Goal: Task Accomplishment & Management: Manage account settings

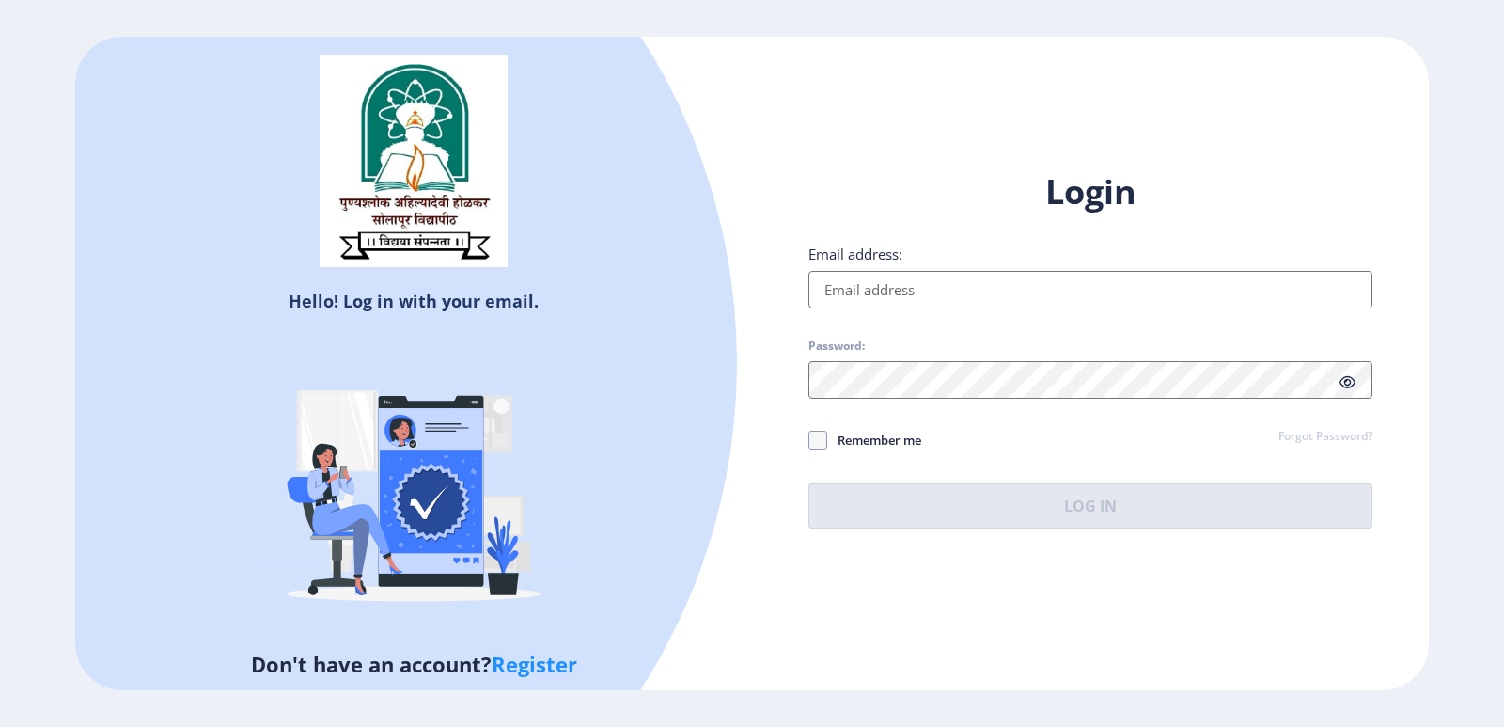
type input "[EMAIL_ADDRESS][DOMAIN_NAME]"
click at [891, 440] on span "Remember me" at bounding box center [874, 440] width 94 height 23
click at [810, 440] on input "Remember me" at bounding box center [809, 439] width 1 height 1
checkbox input "true"
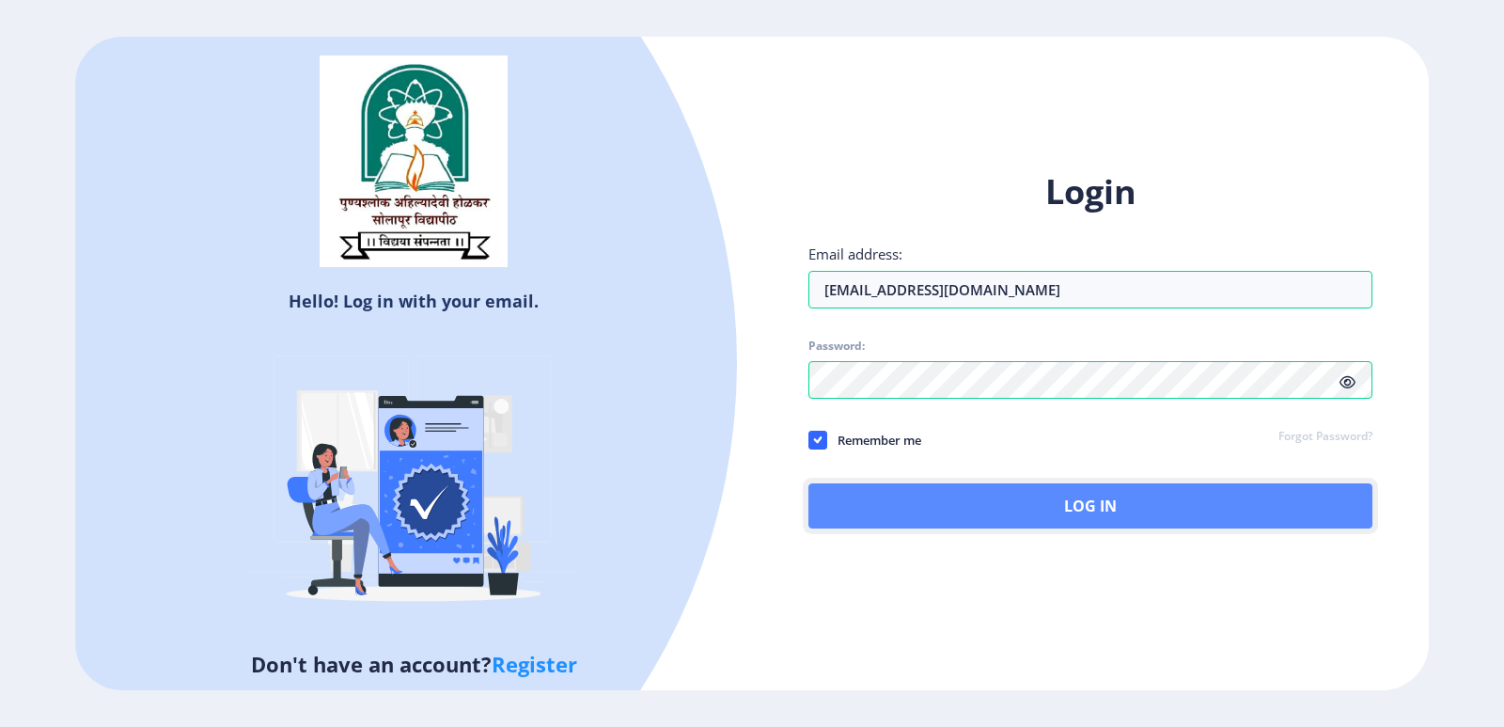
click at [904, 495] on button "Log In" at bounding box center [1091, 505] width 564 height 45
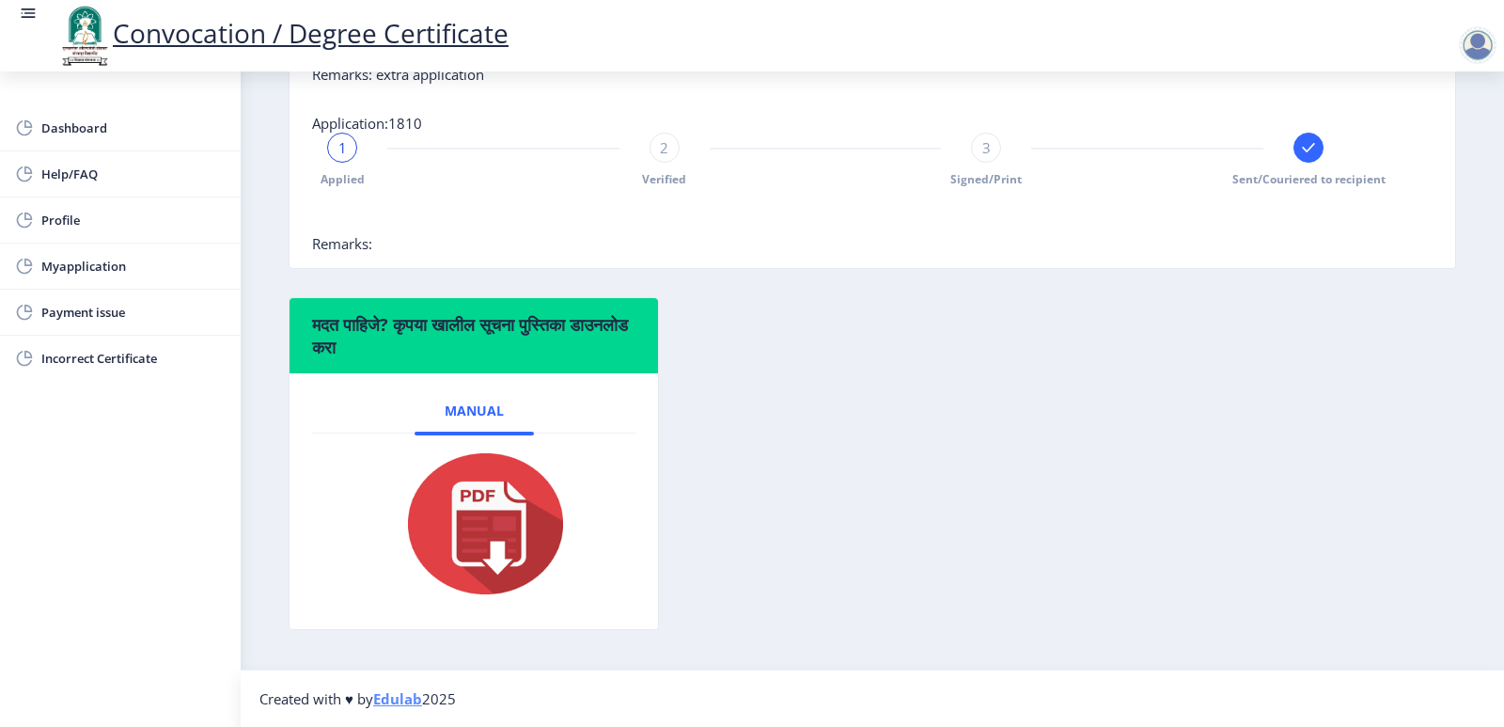
scroll to position [595, 0]
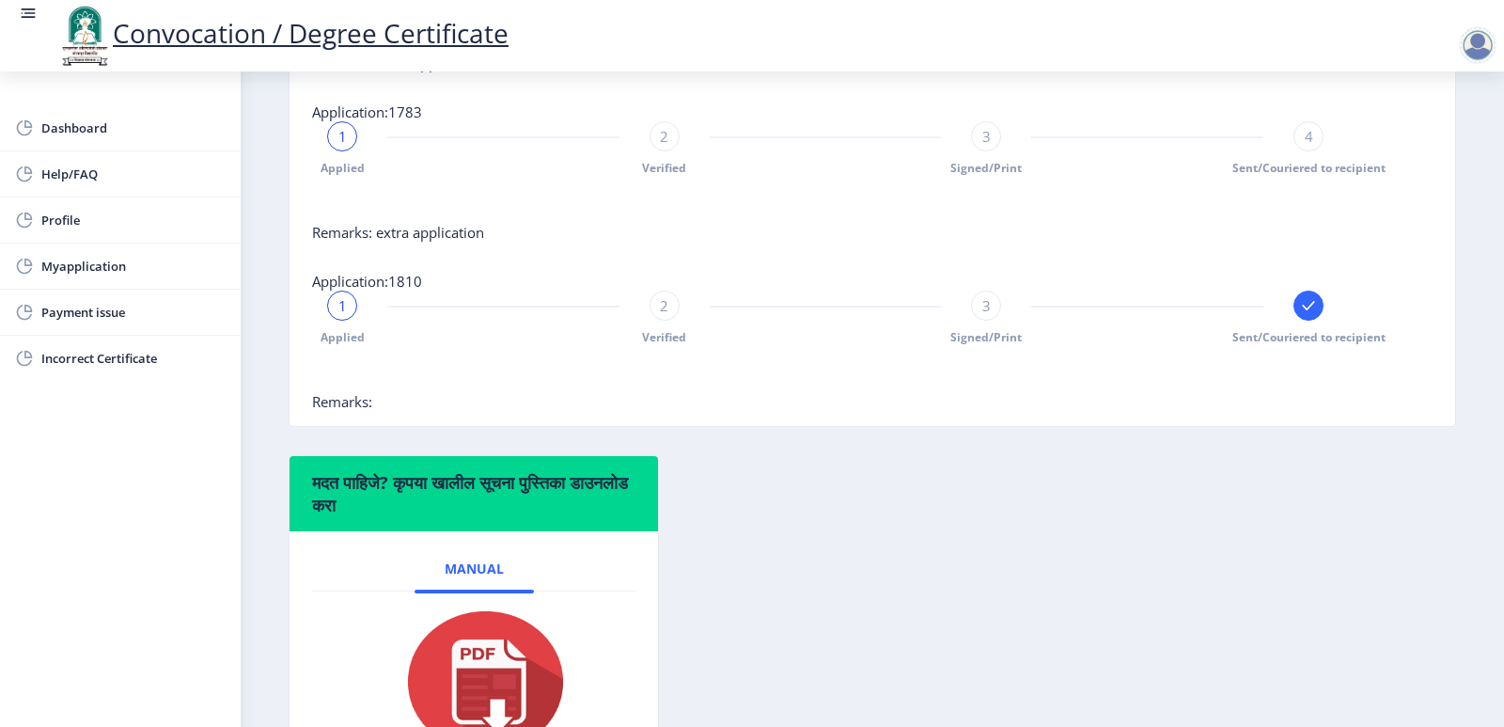
click at [339, 315] on span "1" at bounding box center [343, 305] width 8 height 19
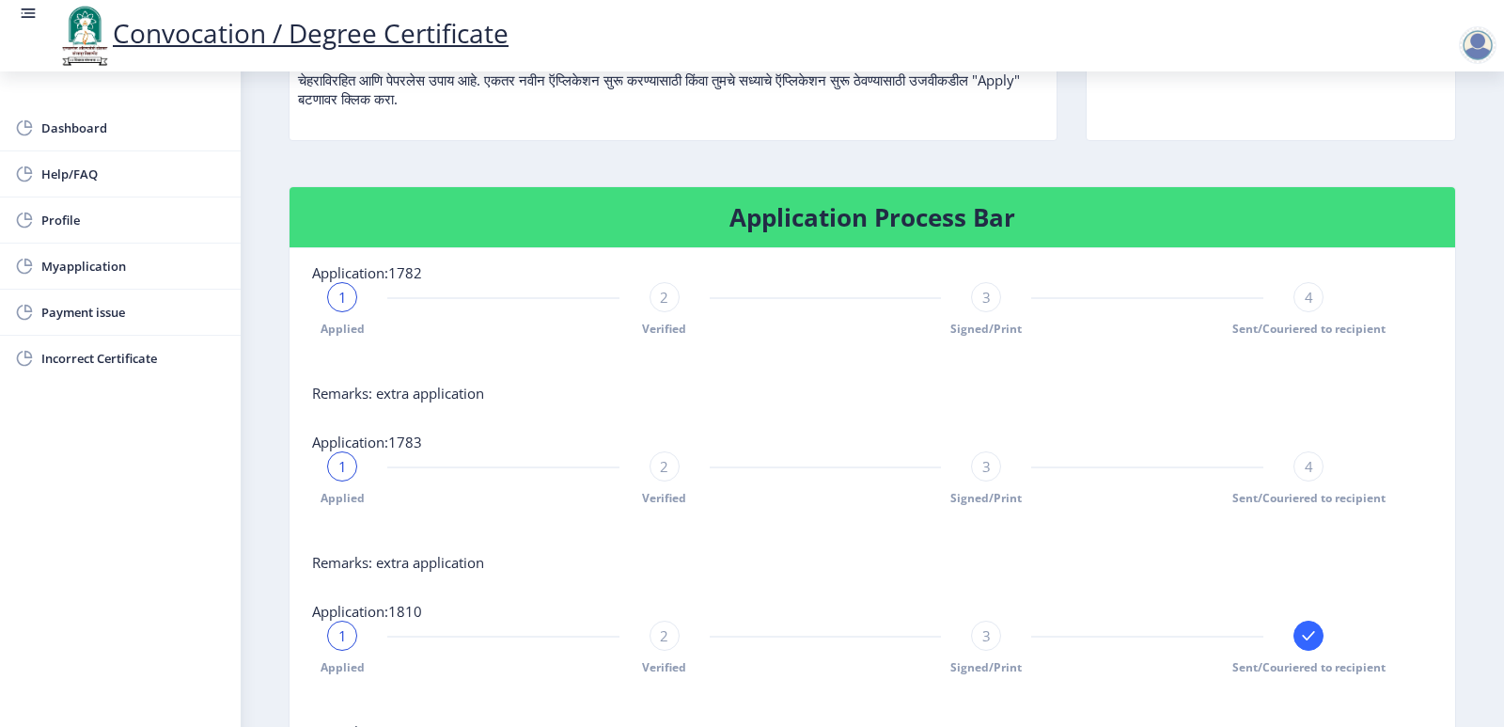
scroll to position [31, 0]
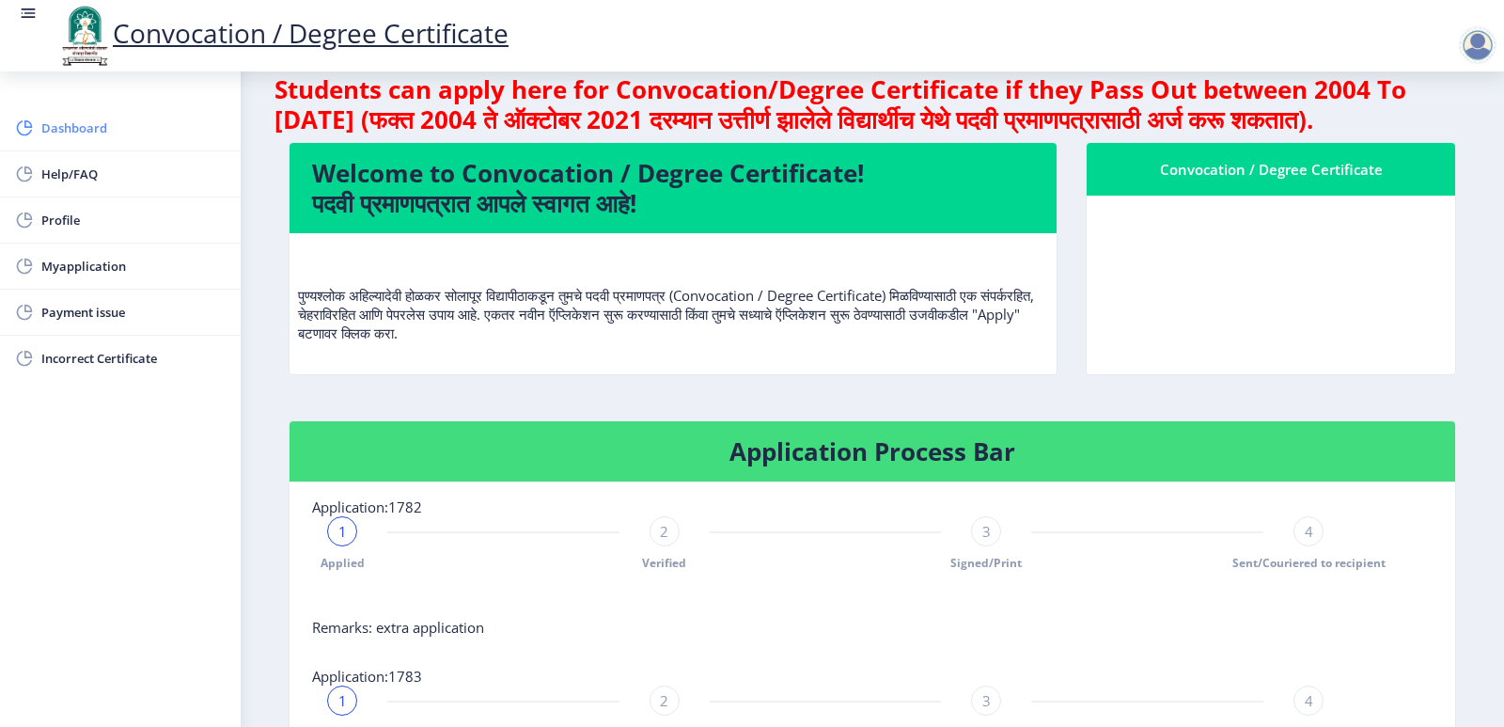
click at [118, 135] on span "Dashboard" at bounding box center [133, 128] width 184 height 23
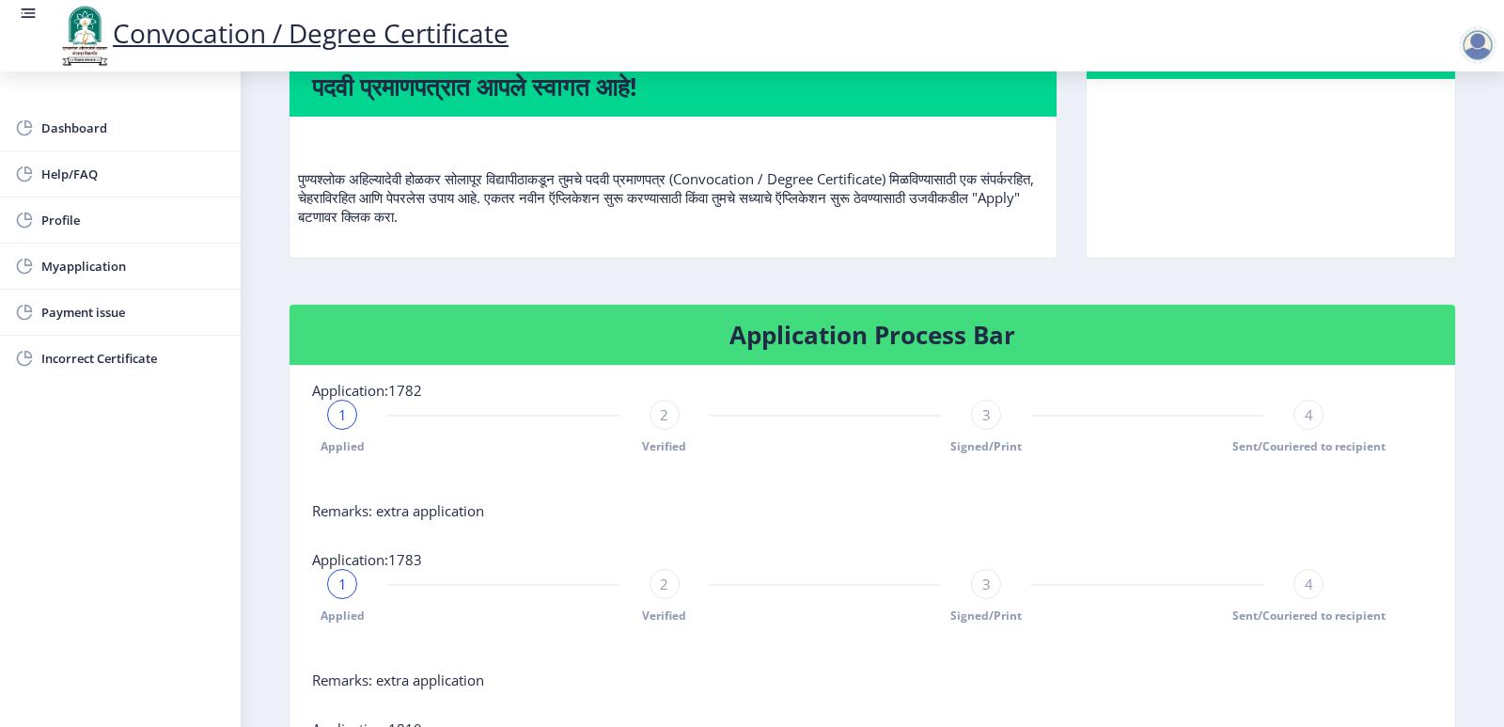
scroll to position [376, 0]
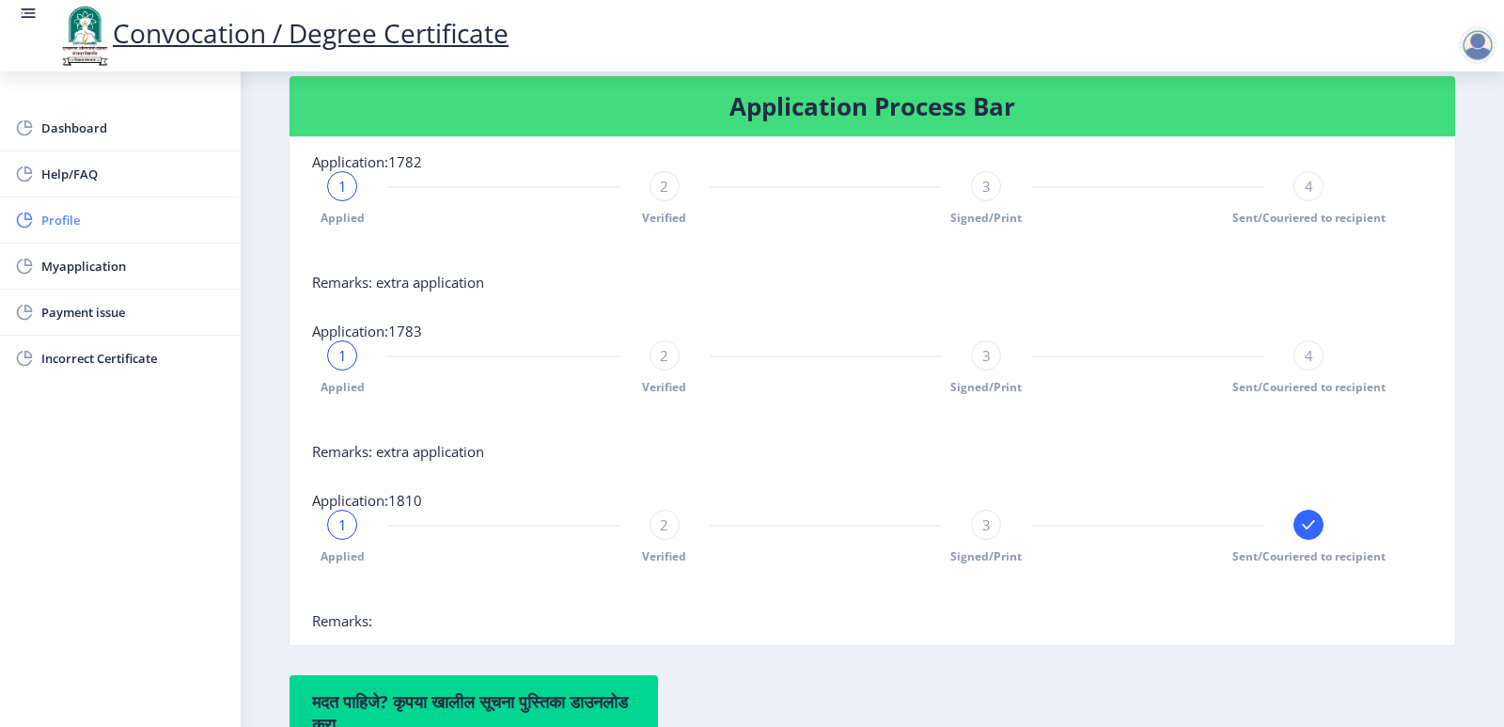
click at [89, 217] on span "Profile" at bounding box center [133, 220] width 184 height 23
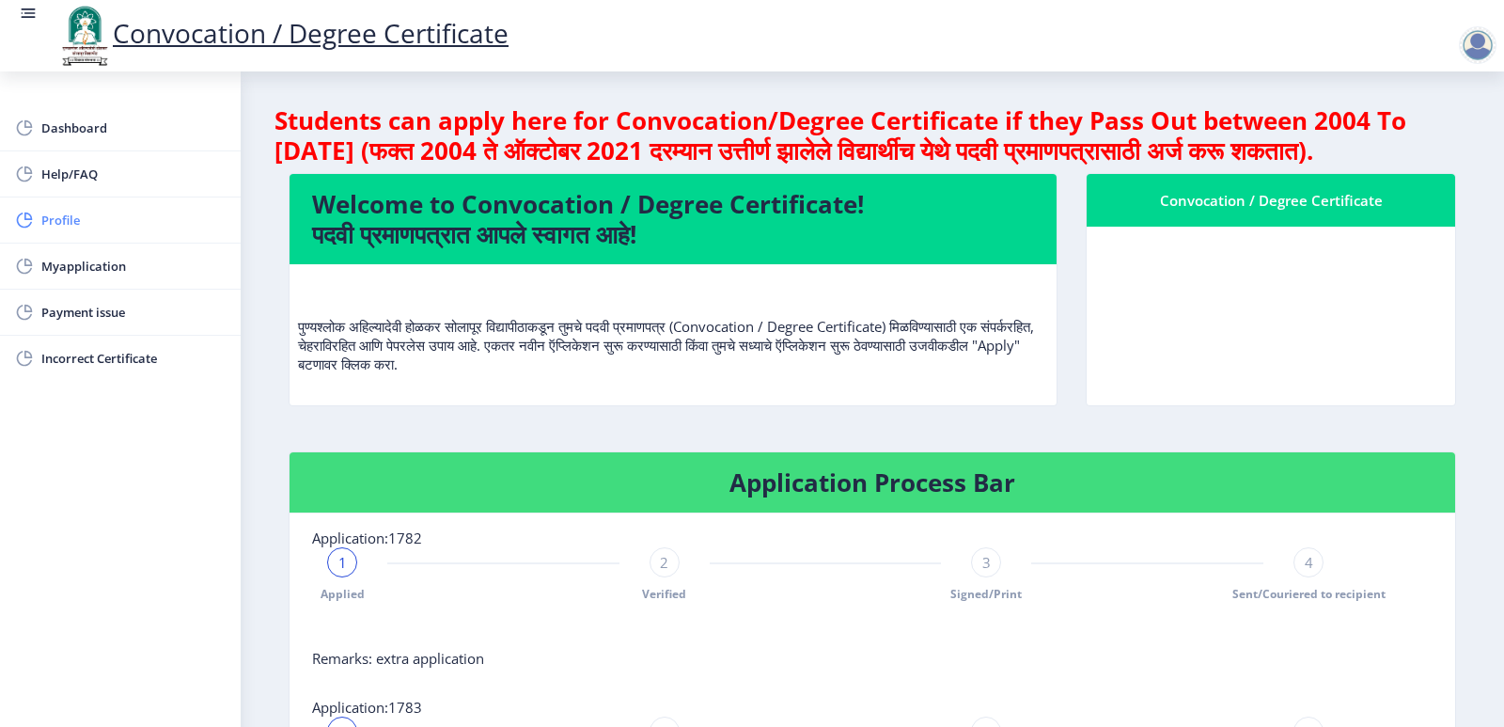
select select "[DEMOGRAPHIC_DATA]"
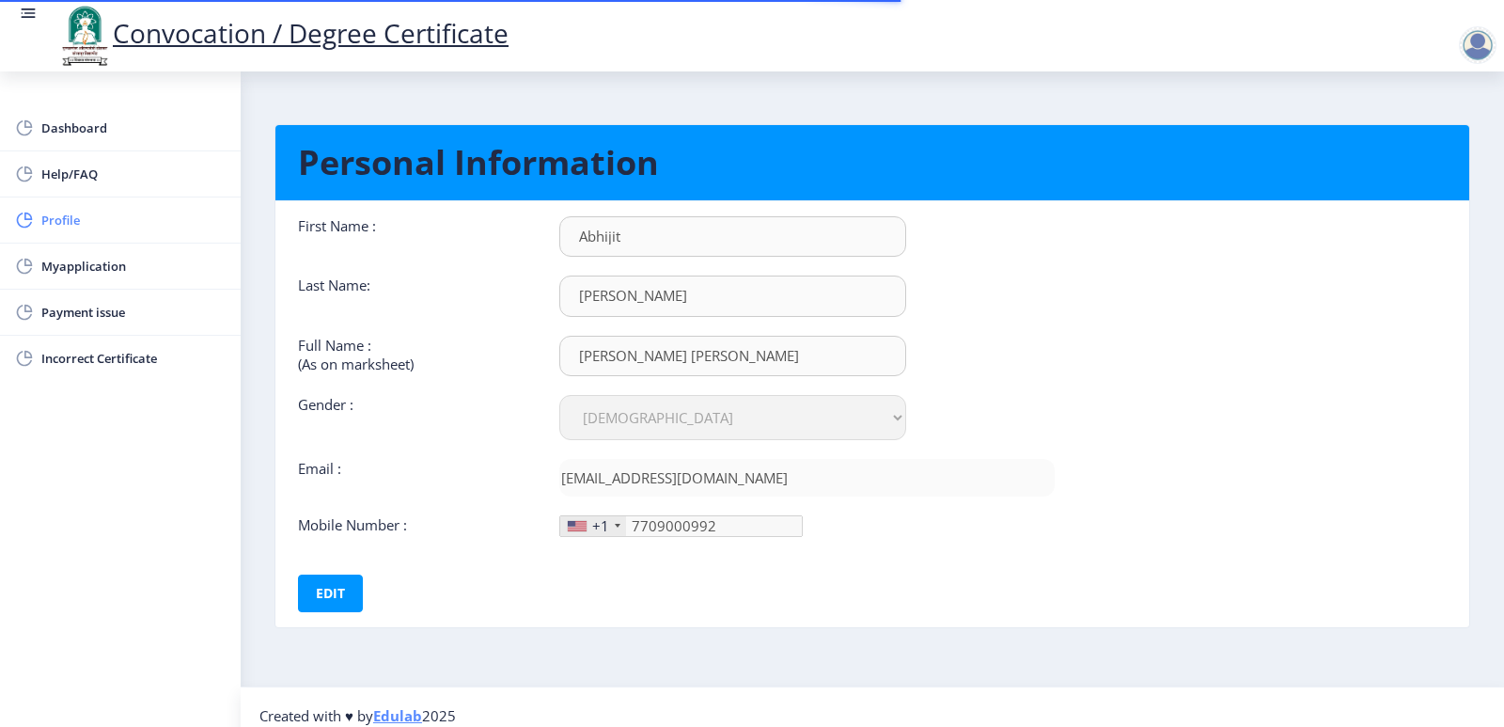
type input "[PHONE_NUMBER]"
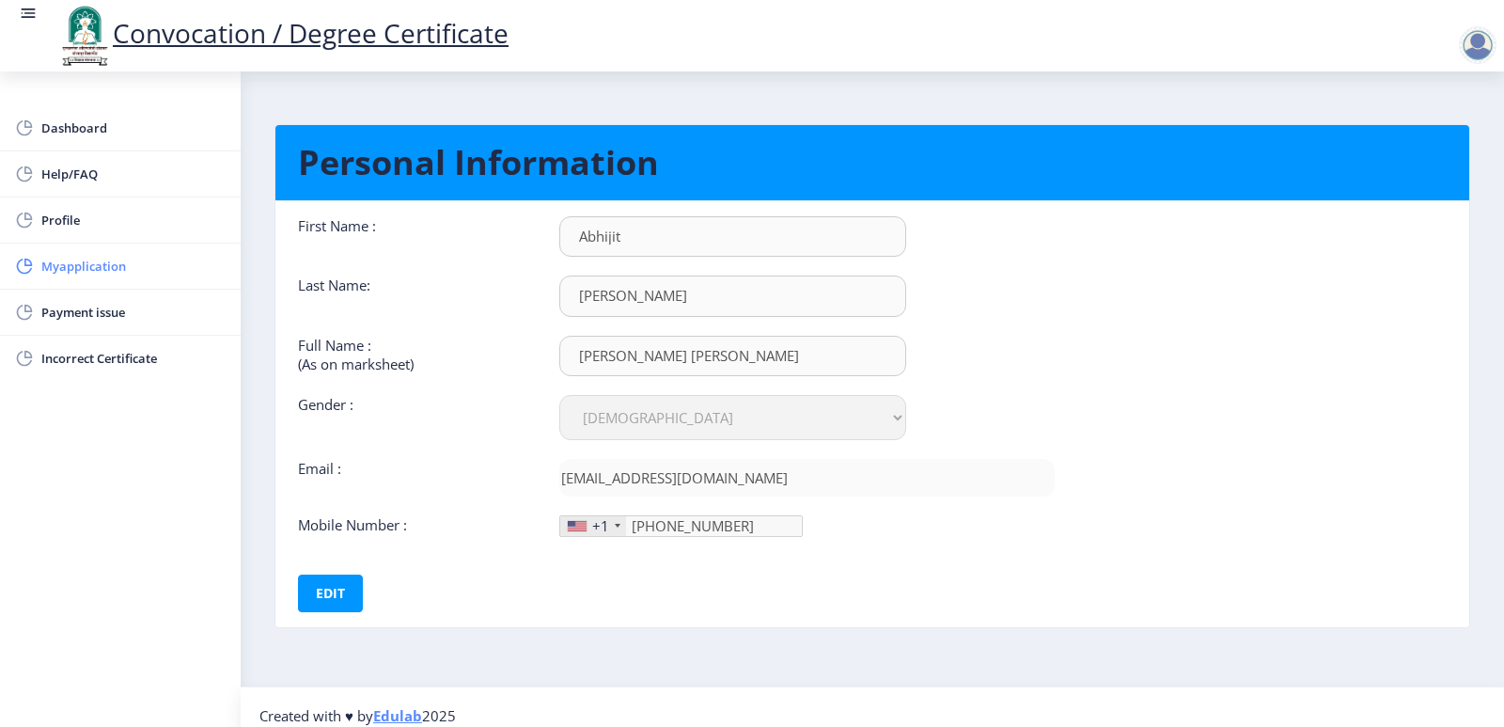
click at [106, 269] on span "Myapplication" at bounding box center [133, 266] width 184 height 23
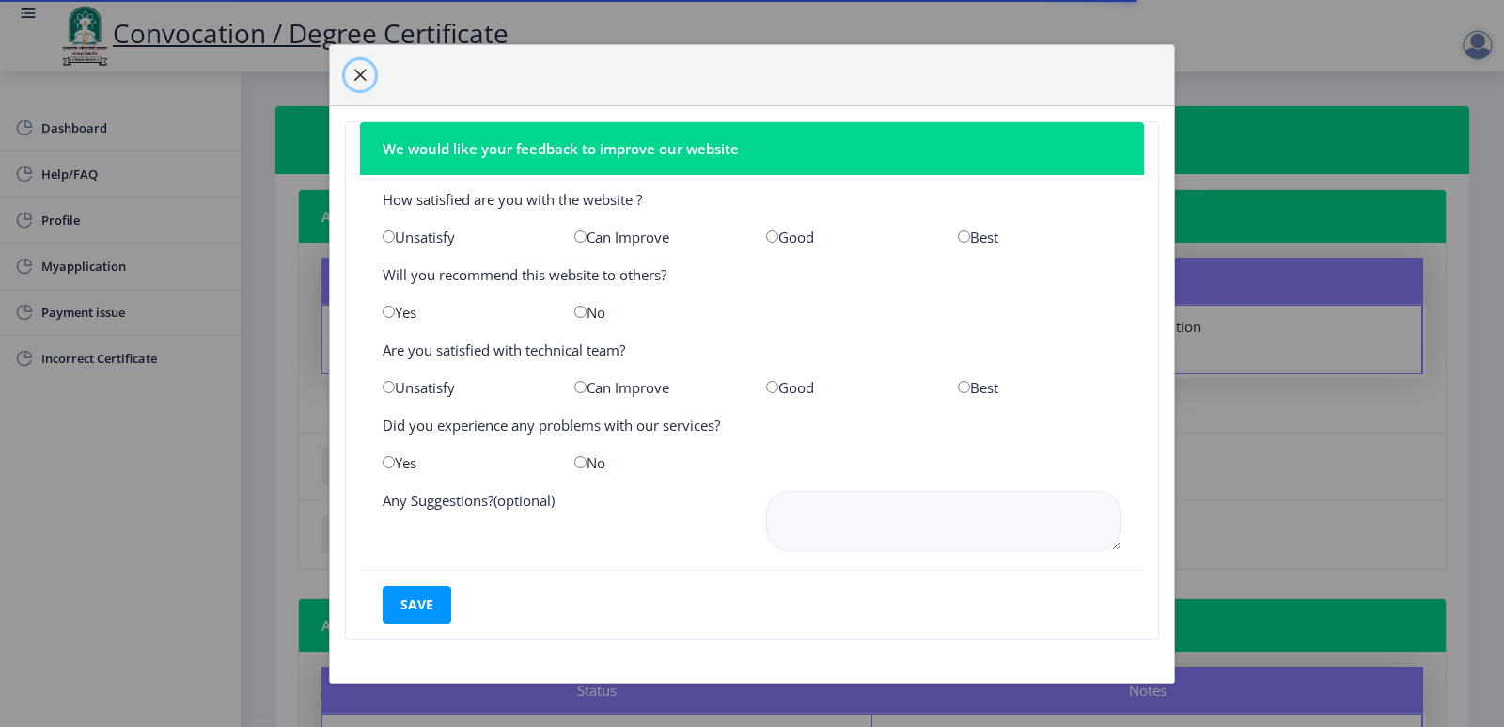
click at [354, 73] on span "button" at bounding box center [360, 75] width 15 height 15
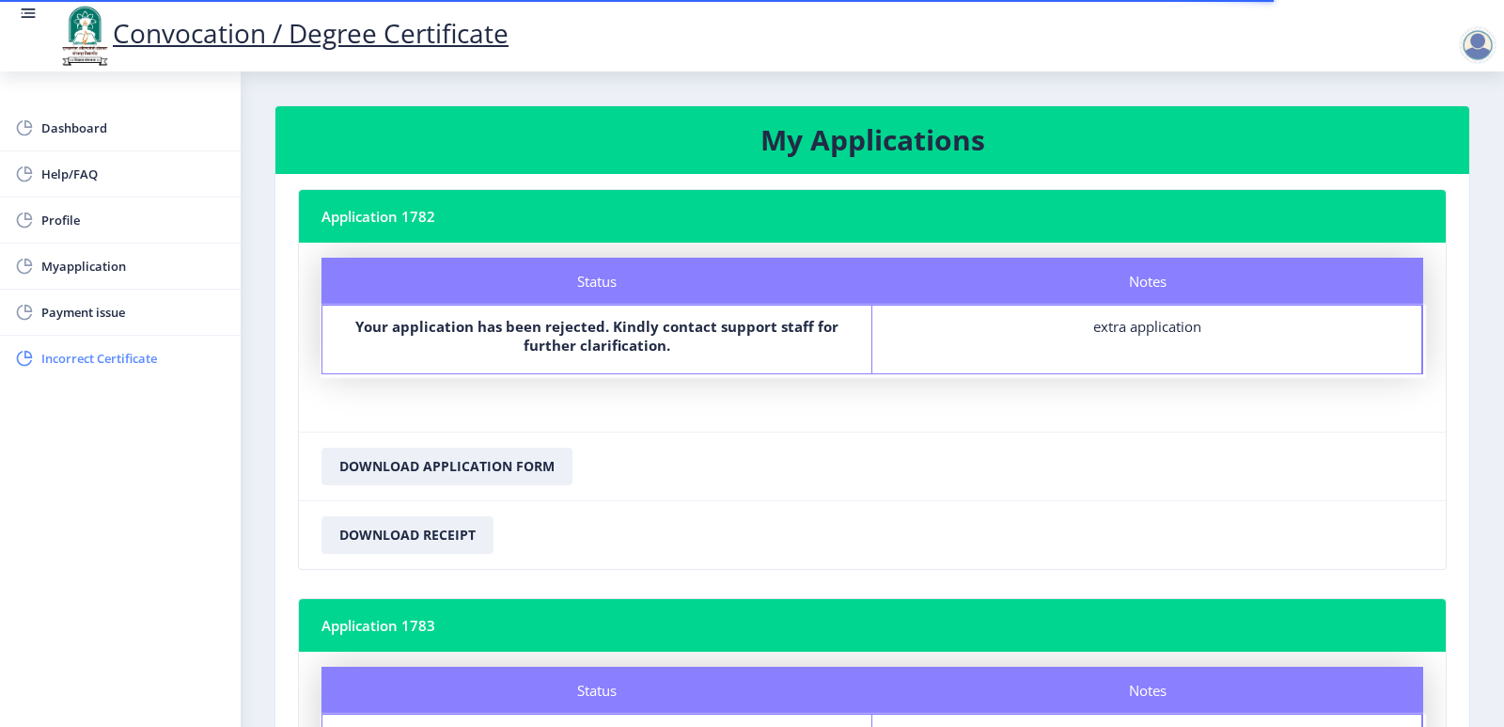
click at [112, 358] on span "Incorrect Certificate" at bounding box center [133, 358] width 184 height 23
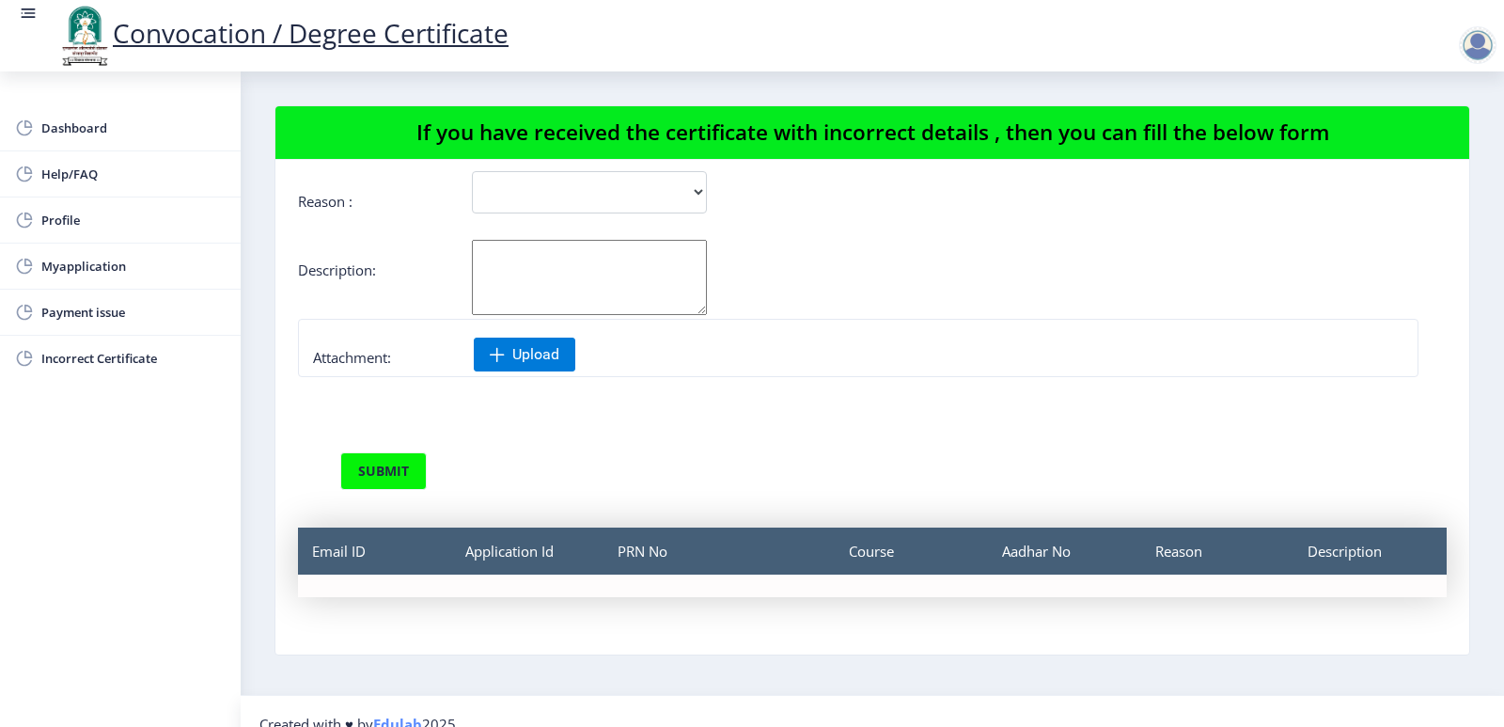
scroll to position [25, 0]
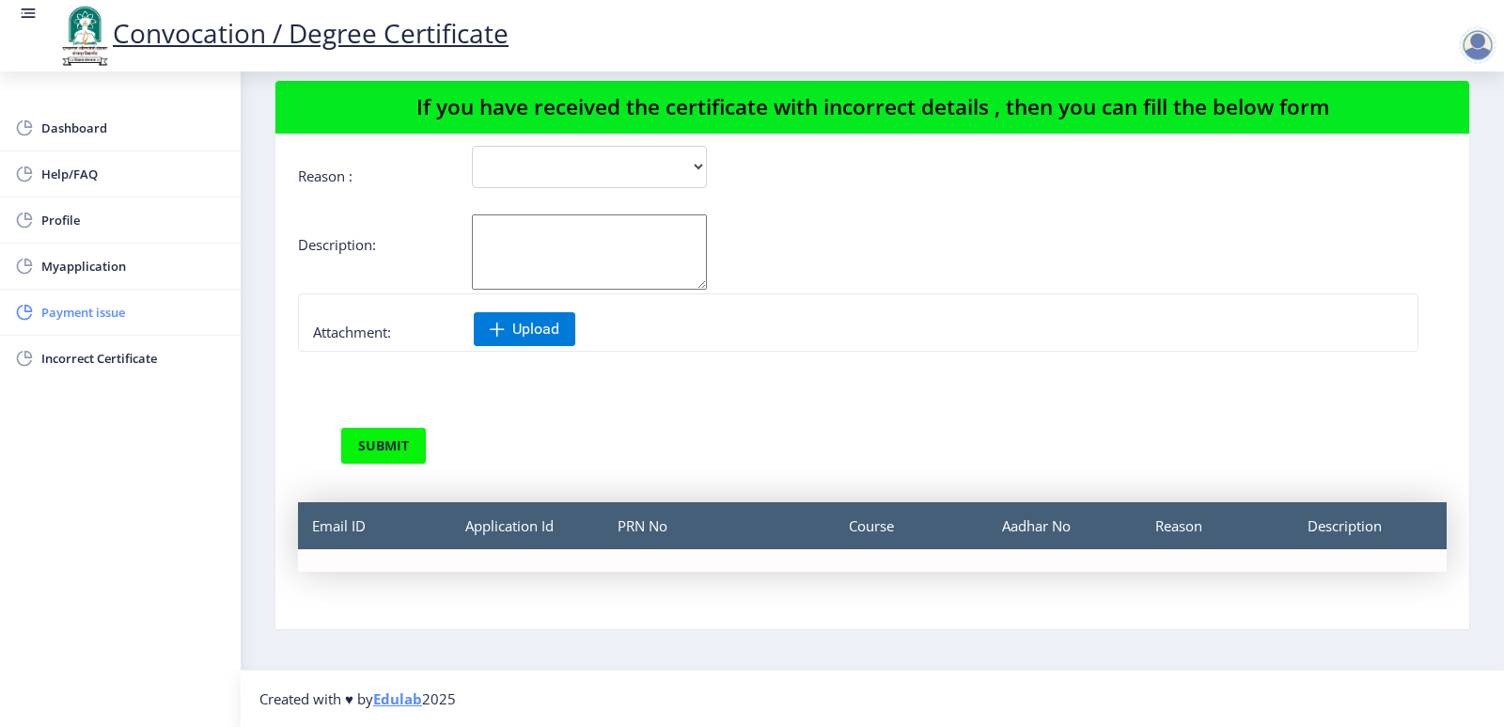
click at [99, 326] on link "Payment issue" at bounding box center [120, 312] width 241 height 45
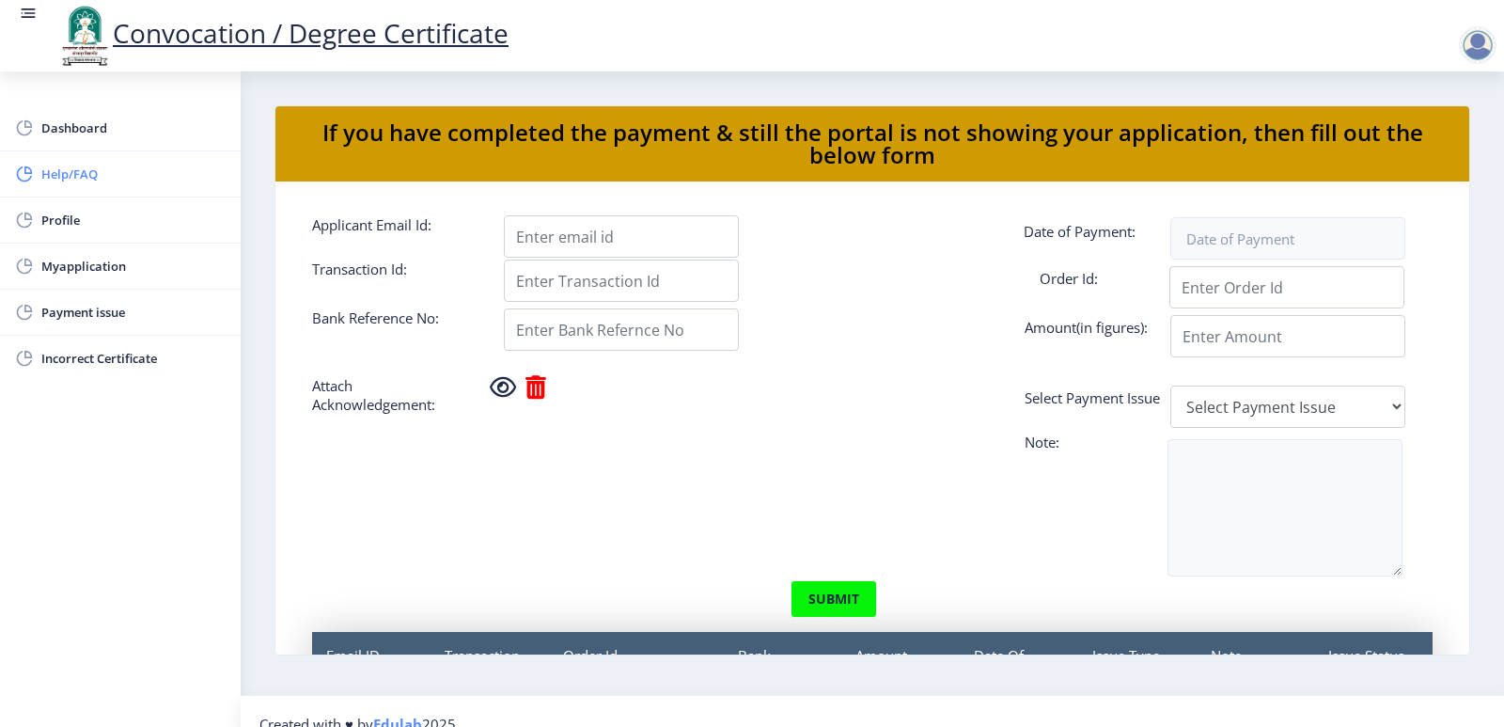
click at [74, 180] on span "Help/FAQ" at bounding box center [133, 174] width 184 height 23
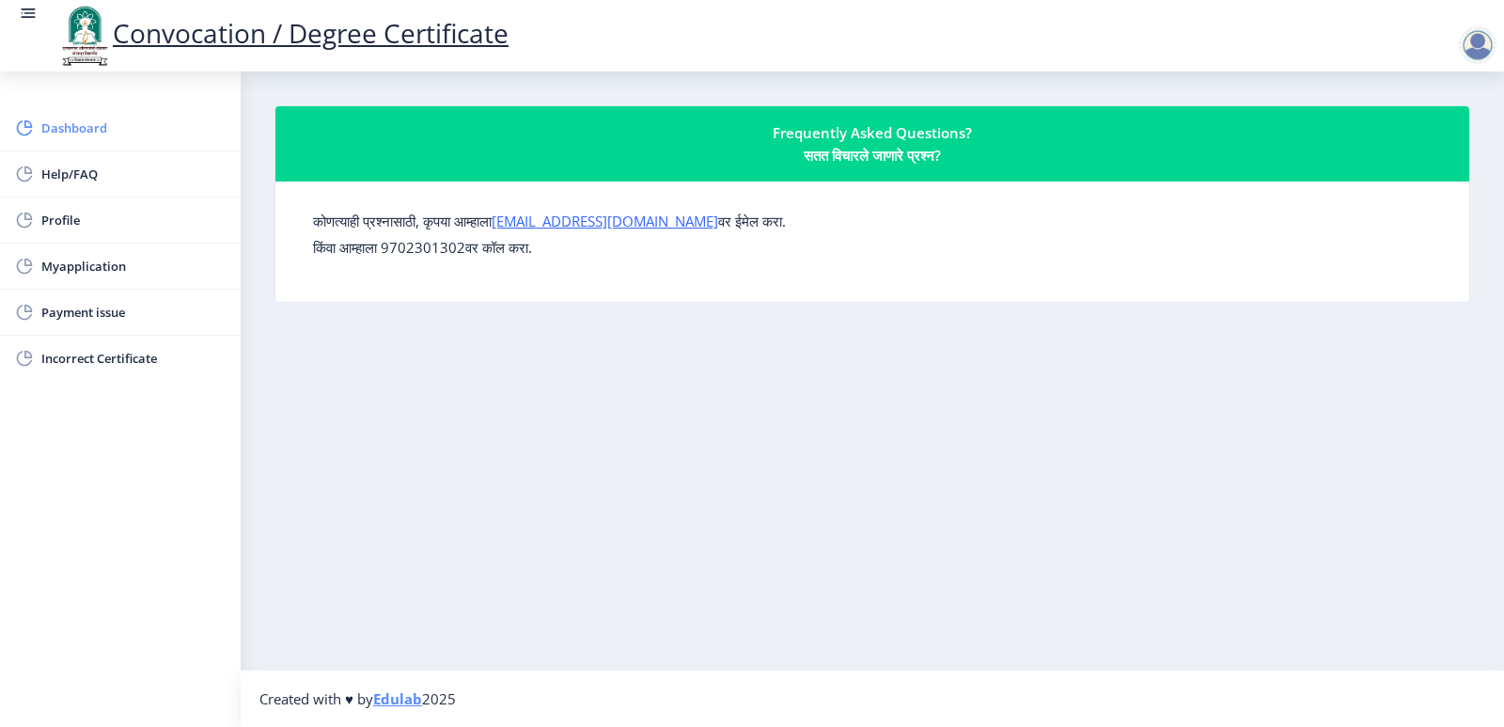
click at [94, 138] on span "Dashboard" at bounding box center [133, 128] width 184 height 23
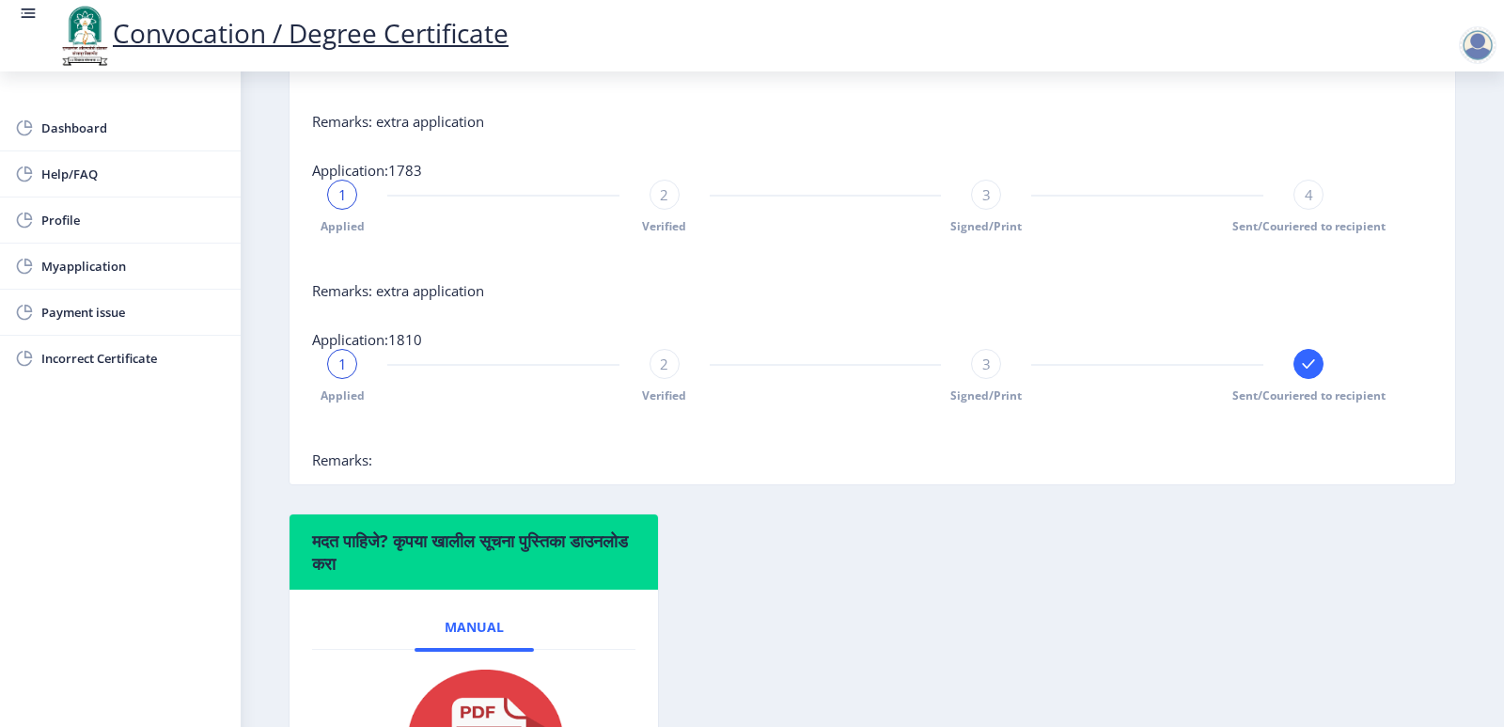
scroll to position [783, 0]
